Goal: Complete application form: Complete application form

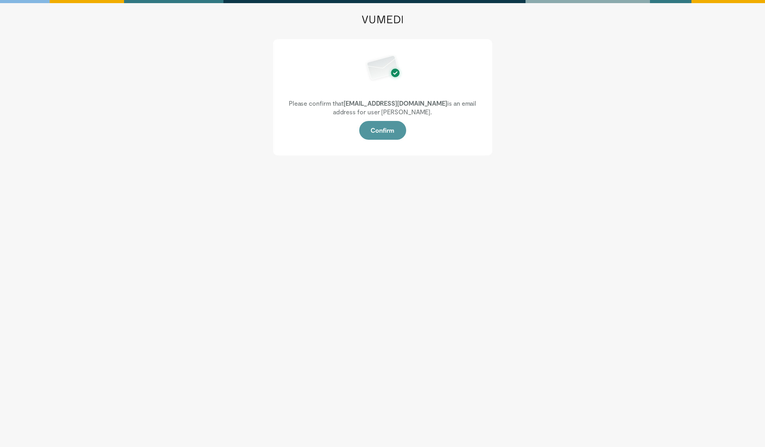
click at [383, 128] on button "Confirm" at bounding box center [382, 130] width 47 height 19
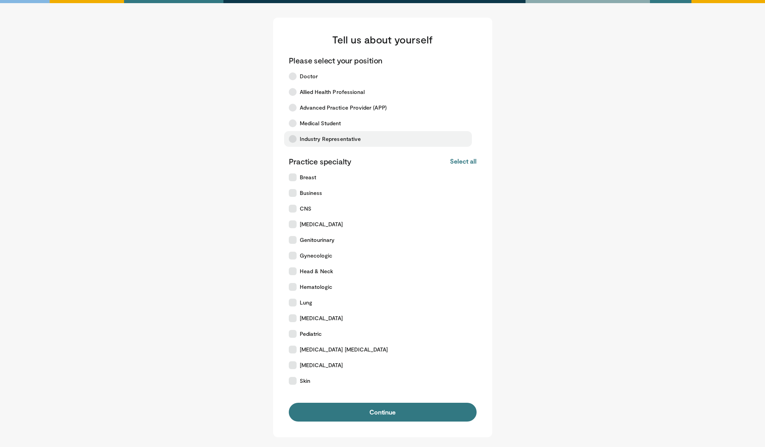
scroll to position [2, 0]
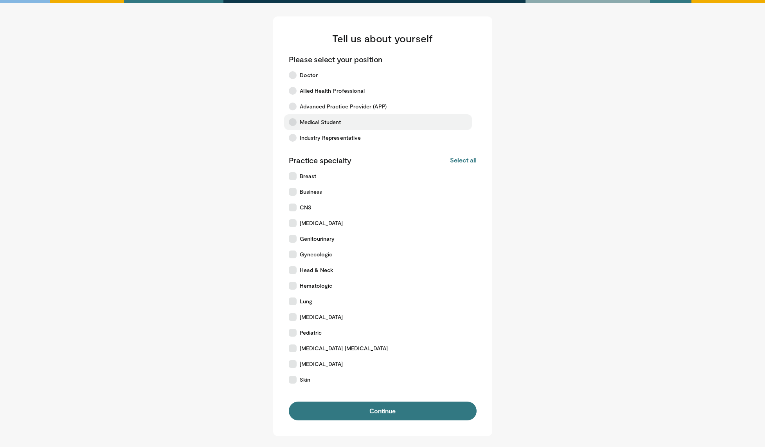
click at [293, 124] on icon at bounding box center [293, 122] width 8 height 8
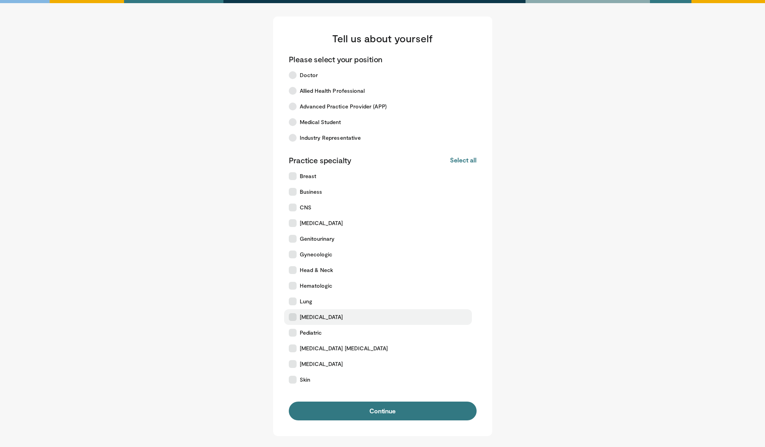
click at [291, 318] on icon at bounding box center [293, 317] width 8 height 8
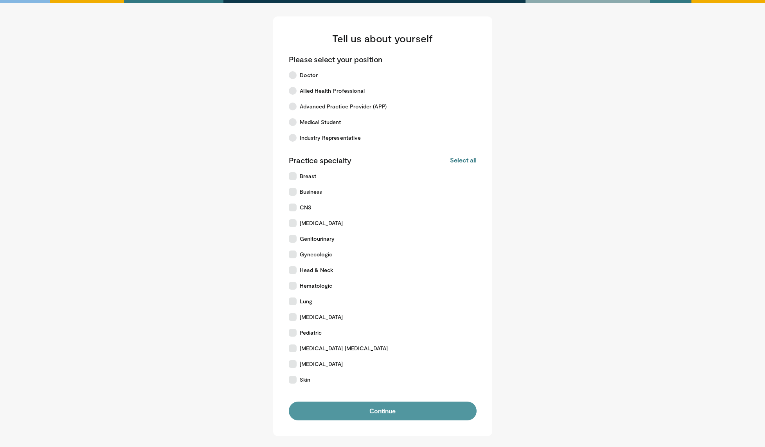
click at [380, 411] on button "Continue" at bounding box center [383, 410] width 188 height 19
